Goal: Understand process/instructions: Learn how to perform a task or action

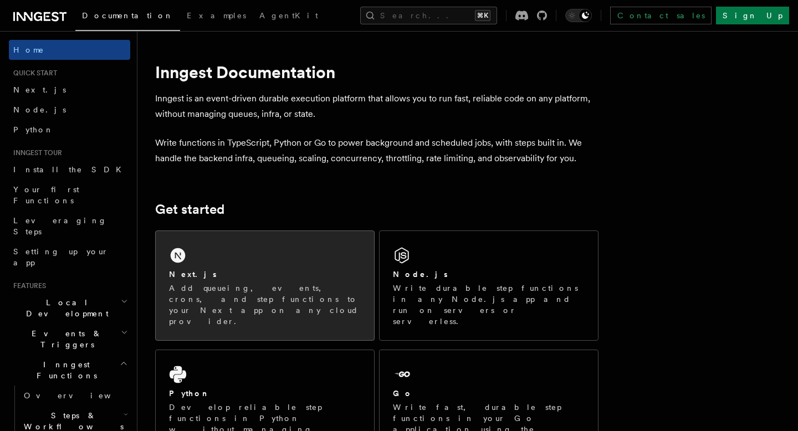
click at [286, 269] on div "Next.js" at bounding box center [265, 275] width 192 height 12
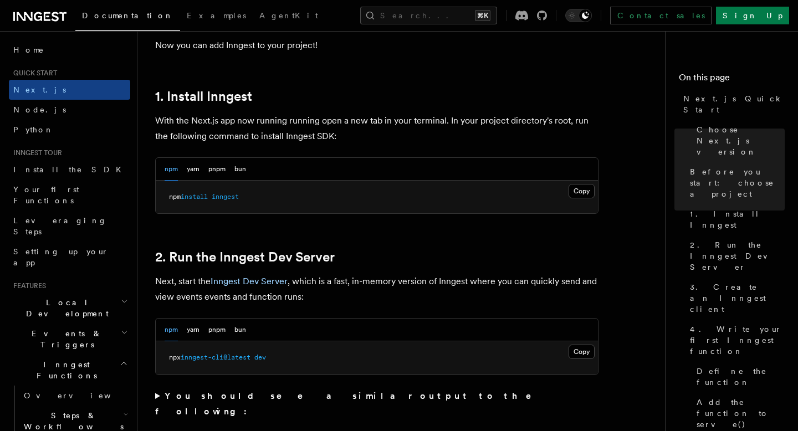
scroll to position [573, 0]
click at [575, 190] on button "Copy Copied" at bounding box center [581, 190] width 26 height 14
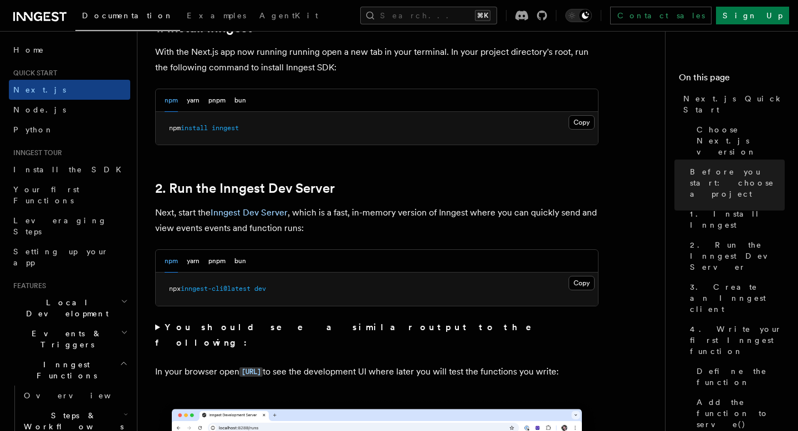
scroll to position [644, 0]
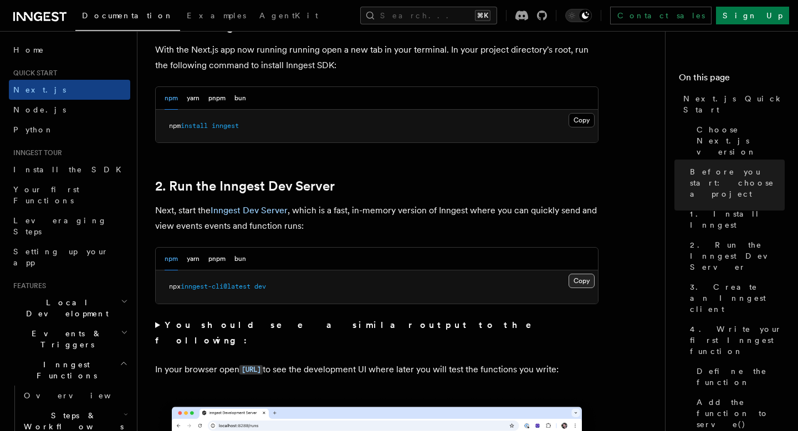
click at [575, 282] on button "Copy Copied" at bounding box center [581, 281] width 26 height 14
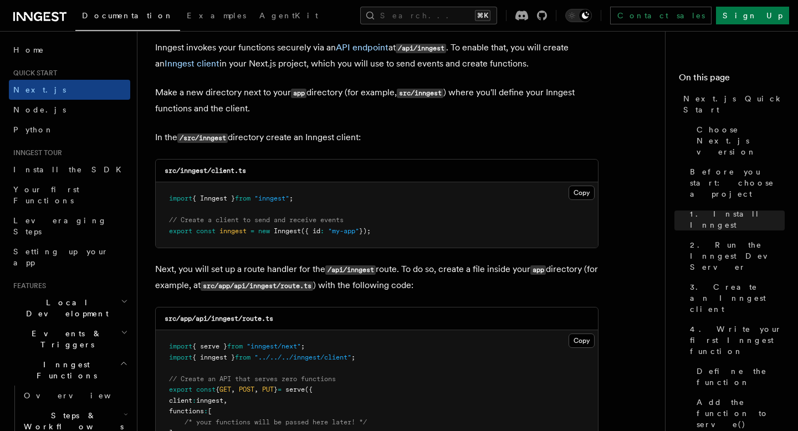
scroll to position [1338, 0]
click at [584, 193] on button "Copy Copied" at bounding box center [581, 192] width 26 height 14
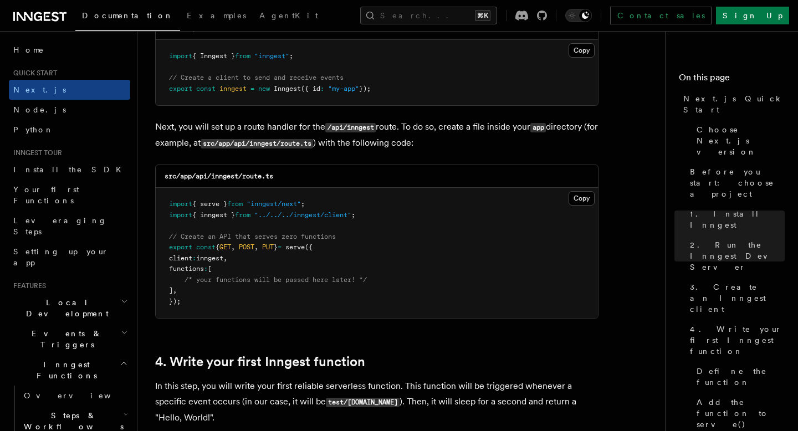
scroll to position [1482, 0]
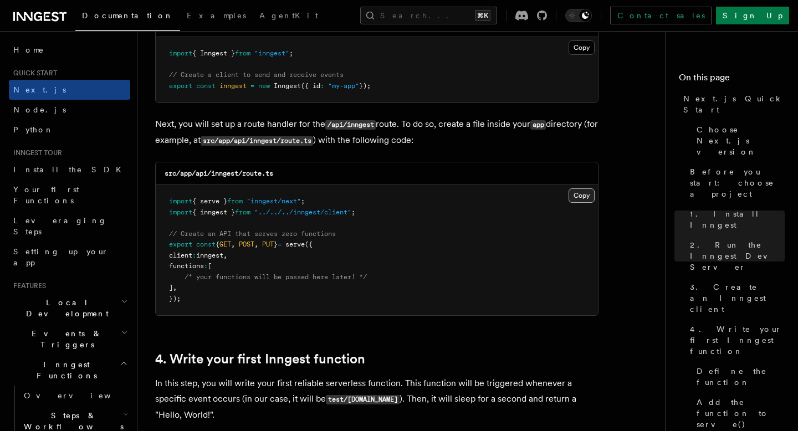
click at [588, 194] on button "Copy Copied" at bounding box center [581, 195] width 26 height 14
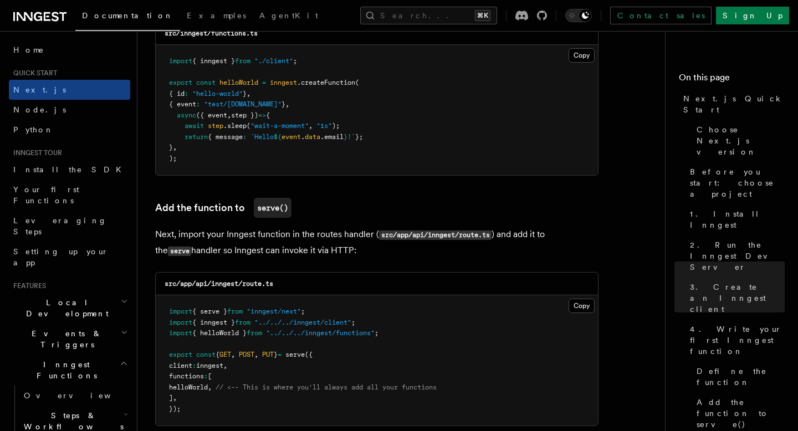
scroll to position [2038, 0]
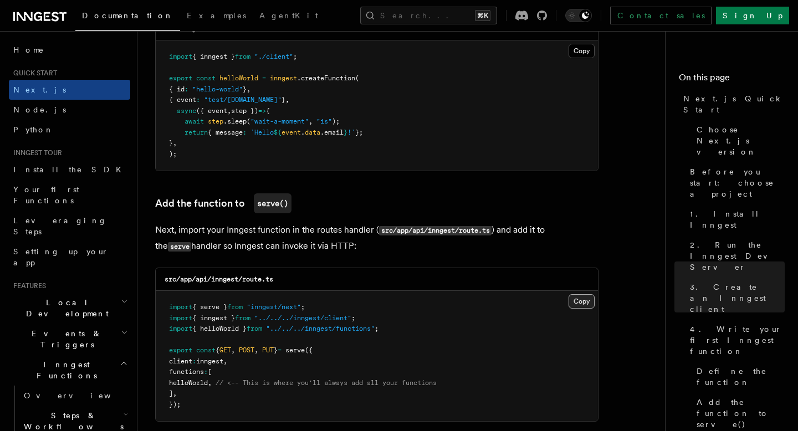
click at [590, 302] on button "Copy Copied" at bounding box center [581, 301] width 26 height 14
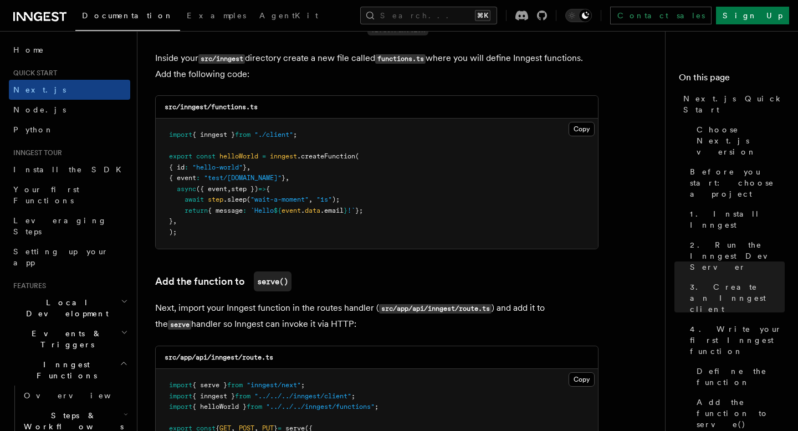
scroll to position [1949, 0]
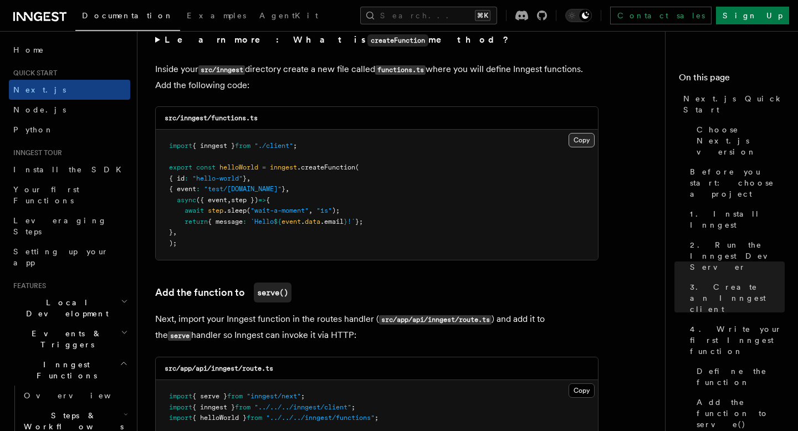
click at [578, 142] on button "Copy Copied" at bounding box center [581, 140] width 26 height 14
